Goal: Task Accomplishment & Management: Manage account settings

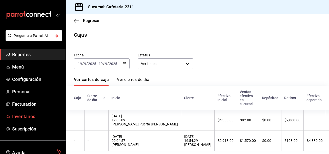
click at [24, 117] on span "Inventarios" at bounding box center [36, 116] width 49 height 7
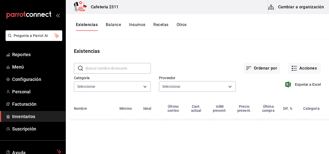
type input "af1b764d-aec3-4444-9ef4-35bca3af9475"
type input "be297c71-e59f-462e-9405-c04fc9c29655"
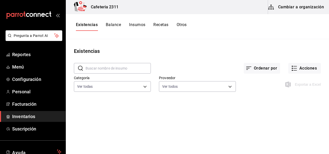
click at [297, 6] on button "Cambiar a organización" at bounding box center [296, 7] width 57 height 14
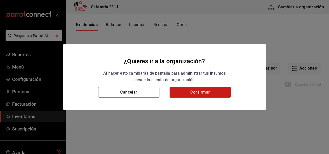
click at [198, 92] on button "Confirmar" at bounding box center [199, 92] width 61 height 11
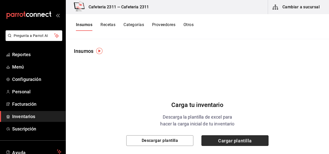
click at [226, 140] on span "Cargar plantilla" at bounding box center [234, 140] width 67 height 11
click at [0, 0] on input "Cargar plantilla" at bounding box center [0, 0] width 0 height 0
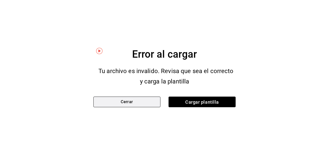
click at [139, 100] on button "Cerrar" at bounding box center [126, 102] width 67 height 11
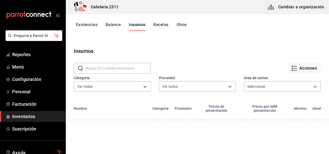
type input "af1b764d-aec3-4444-9ef4-35bca3af9475"
type input "be297c71-e59f-462e-9405-c04fc9c29655"
type input "0d9bf036-42e6-4a2c-ae11-25b984623509,c902f1c7-d0e0-47ed-89e9-7740b2257d82"
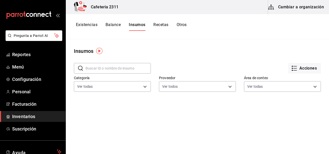
click at [87, 25] on button "Existencias" at bounding box center [86, 26] width 21 height 9
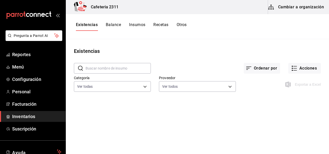
click at [297, 6] on button "Cambiar a organización" at bounding box center [296, 7] width 57 height 14
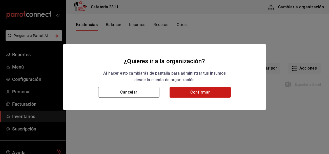
click at [193, 91] on button "Confirmar" at bounding box center [199, 92] width 61 height 11
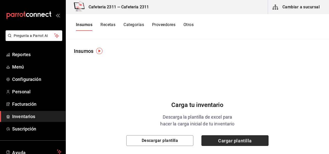
click at [229, 138] on span "Cargar plantilla" at bounding box center [234, 140] width 67 height 11
click at [0, 0] on input "Cargar plantilla" at bounding box center [0, 0] width 0 height 0
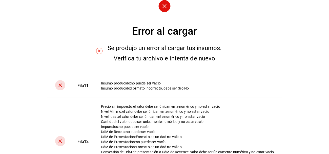
click at [164, 4] on circle at bounding box center [164, 6] width 12 height 12
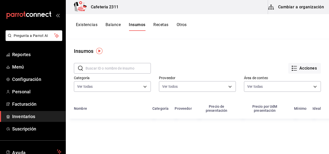
type input "af1b764d-aec3-4444-9ef4-35bca3af9475"
type input "be297c71-e59f-462e-9405-c04fc9c29655"
type input "0d9bf036-42e6-4a2c-ae11-25b984623509,c902f1c7-d0e0-47ed-89e9-7740b2257d82"
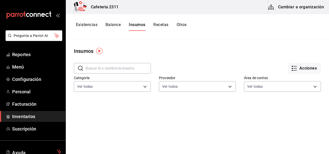
click at [117, 69] on input "text" at bounding box center [117, 68] width 65 height 10
click at [86, 25] on button "Existencias" at bounding box center [86, 26] width 21 height 9
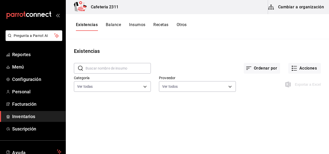
click at [136, 25] on button "Insumos" at bounding box center [137, 26] width 16 height 9
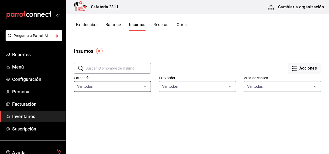
click at [146, 85] on body "Pregunta a Parrot AI Reportes Menú Configuración Personal Facturación Inventari…" at bounding box center [164, 75] width 329 height 150
click at [146, 85] on div at bounding box center [164, 77] width 329 height 154
click at [299, 7] on button "Cambiar a organización" at bounding box center [296, 7] width 57 height 14
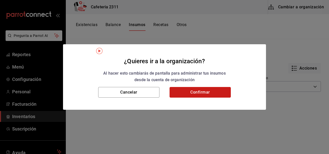
click at [191, 93] on button "Confirmar" at bounding box center [199, 92] width 61 height 11
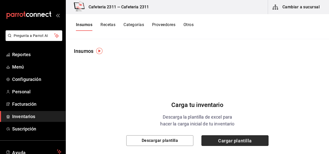
click at [214, 142] on span "Cargar plantilla" at bounding box center [234, 140] width 67 height 11
click at [0, 0] on input "Cargar plantilla" at bounding box center [0, 0] width 0 height 0
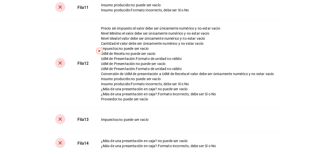
scroll to position [78, 0]
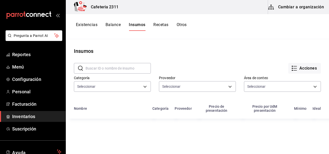
type input "af1b764d-aec3-4444-9ef4-35bca3af9475"
type input "be297c71-e59f-462e-9405-c04fc9c29655"
type input "0d9bf036-42e6-4a2c-ae11-25b984623509,c902f1c7-d0e0-47ed-89e9-7740b2257d82"
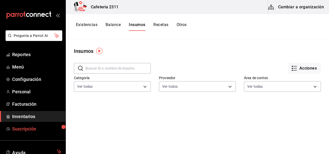
scroll to position [36, 0]
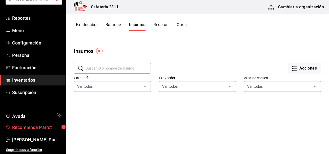
click at [31, 126] on span "Recomienda Parrot" at bounding box center [36, 127] width 49 height 7
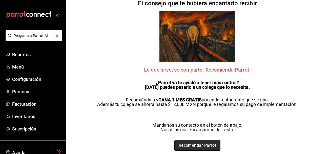
click at [194, 142] on link "Recomendar Parrot" at bounding box center [197, 145] width 46 height 11
